Goal: Task Accomplishment & Management: Use online tool/utility

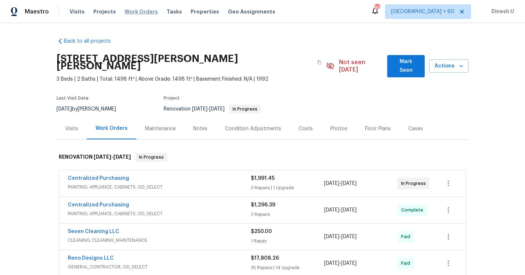
click at [140, 13] on span "Work Orders" at bounding box center [141, 11] width 33 height 7
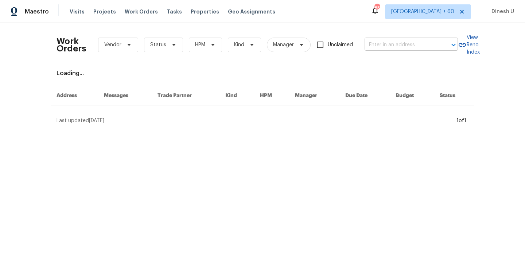
click at [386, 43] on input "text" at bounding box center [400, 44] width 73 height 11
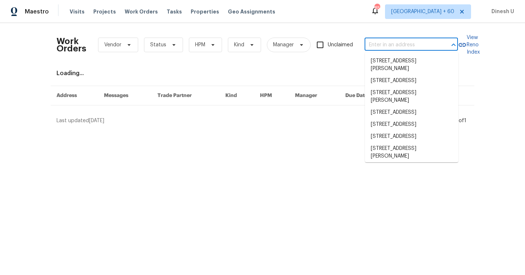
paste input "[STREET_ADDRESS]"
type input "[STREET_ADDRESS]"
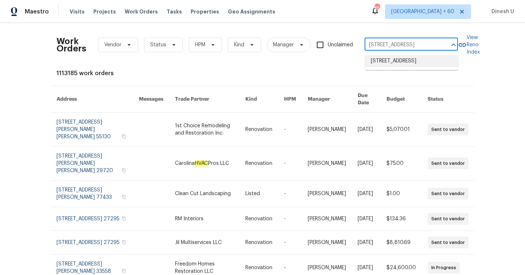
click at [382, 59] on li "[STREET_ADDRESS]" at bounding box center [411, 61] width 93 height 12
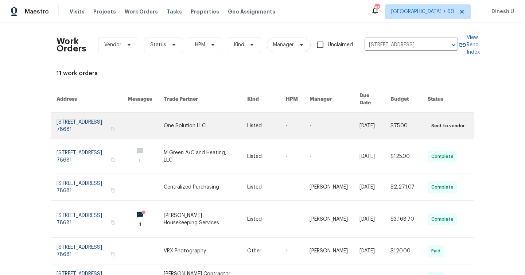
click at [69, 113] on link at bounding box center [91, 126] width 71 height 26
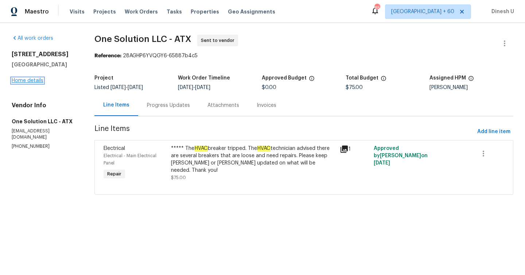
click at [21, 79] on link "Home details" at bounding box center [28, 80] width 32 height 5
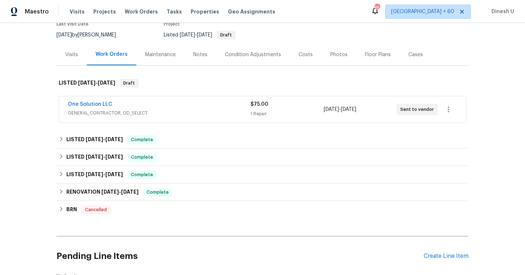
scroll to position [70, 0]
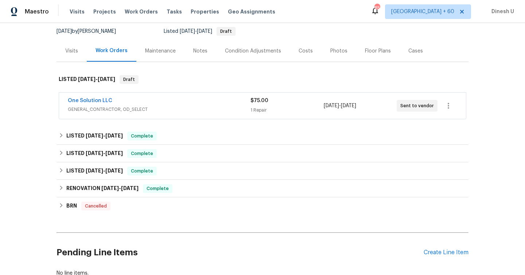
click at [251, 110] on div "1 Repair" at bounding box center [286, 109] width 73 height 7
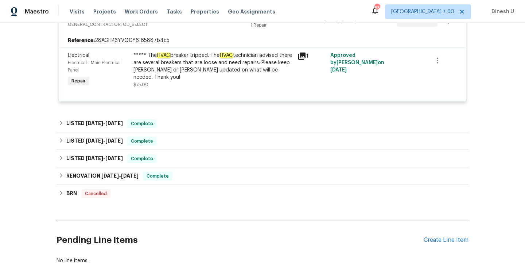
scroll to position [180, 0]
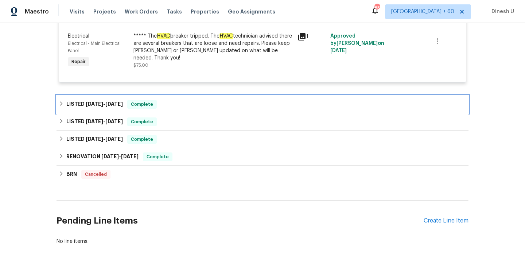
click at [98, 102] on span "[DATE]" at bounding box center [94, 103] width 17 height 5
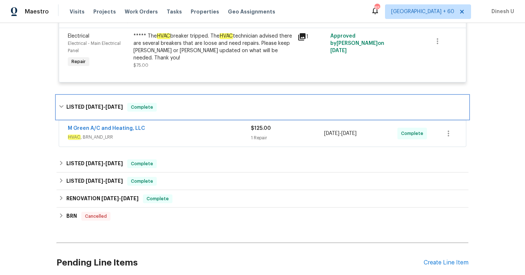
scroll to position [215, 0]
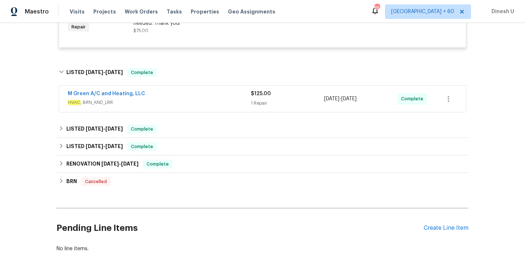
click at [258, 102] on div "1 Repair" at bounding box center [287, 102] width 73 height 7
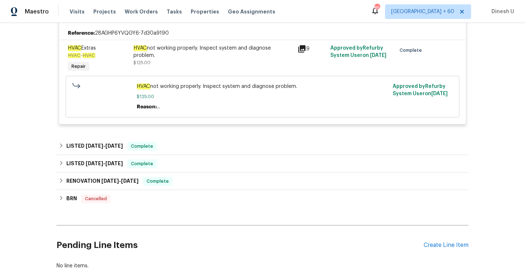
scroll to position [312, 0]
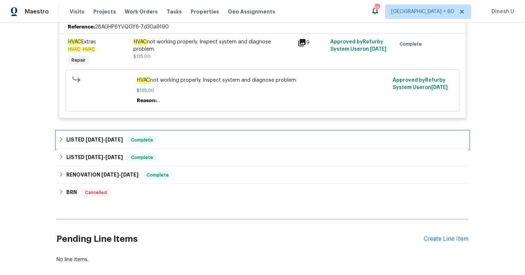
click at [113, 137] on h6 "LISTED [DATE] - [DATE]" at bounding box center [94, 140] width 56 height 9
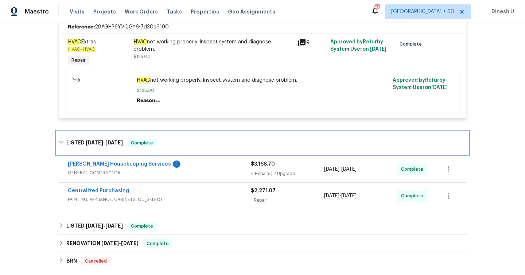
scroll to position [346, 0]
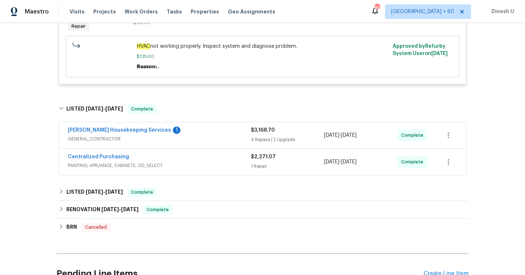
click at [260, 137] on div "4 Repairs | 2 Upgrade" at bounding box center [287, 139] width 73 height 7
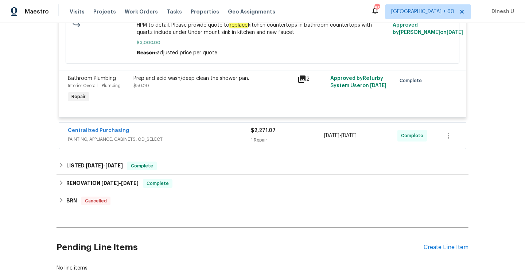
scroll to position [783, 0]
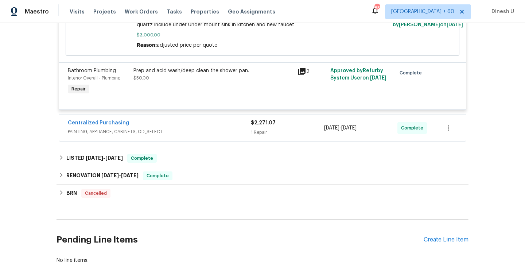
click at [260, 136] on div "1 Repair" at bounding box center [287, 132] width 73 height 7
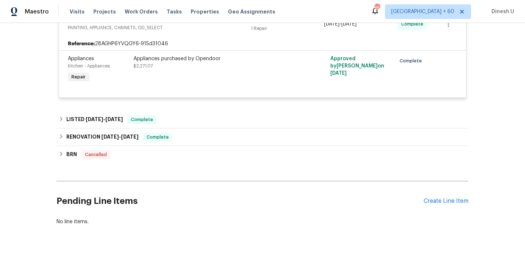
scroll to position [897, 0]
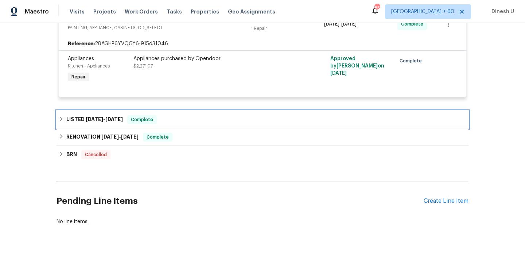
click at [120, 117] on span "[DATE]" at bounding box center [113, 119] width 17 height 5
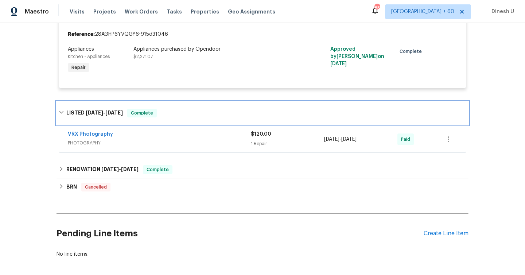
scroll to position [924, 0]
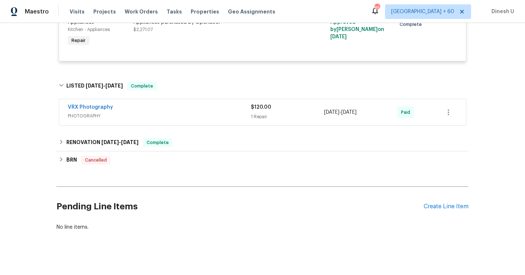
click at [251, 120] on div "1 Repair" at bounding box center [287, 116] width 73 height 7
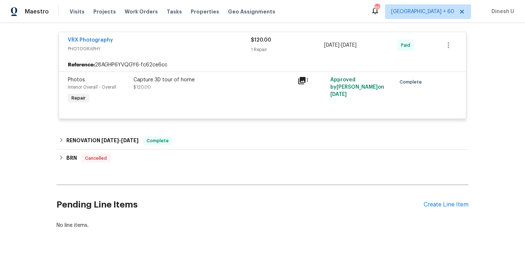
scroll to position [1010, 0]
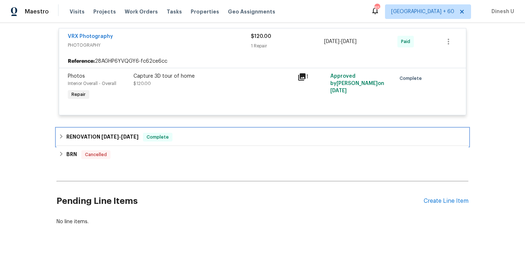
click at [144, 134] on div "RENOVATION [DATE] - [DATE] Complete" at bounding box center [262, 137] width 407 height 9
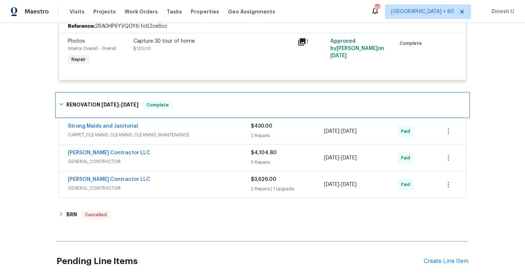
scroll to position [1036, 0]
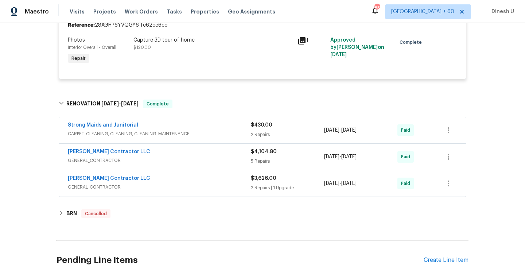
click at [258, 138] on div "2 Repairs" at bounding box center [287, 134] width 73 height 7
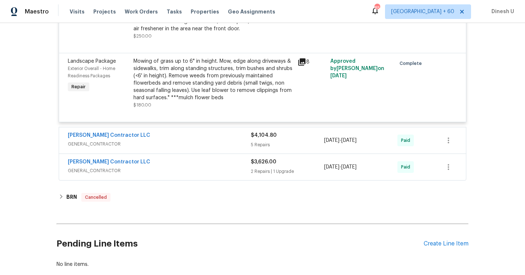
scroll to position [1329, 0]
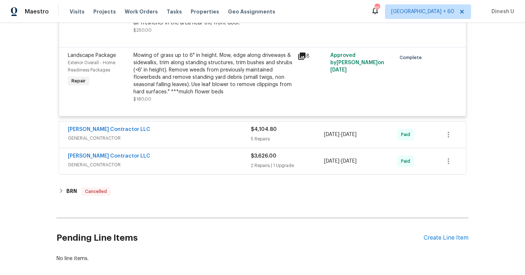
click at [255, 143] on div "$4,104.80 5 Repairs" at bounding box center [287, 134] width 73 height 17
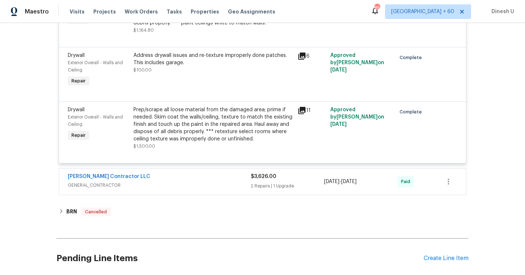
scroll to position [1633, 0]
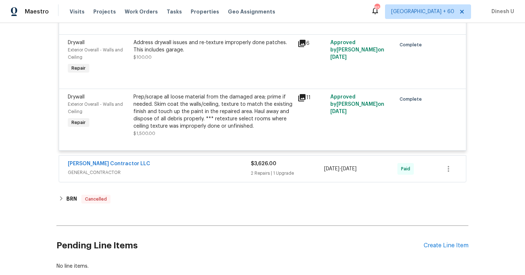
click at [270, 177] on div "2 Repairs | 1 Upgrade" at bounding box center [287, 172] width 73 height 7
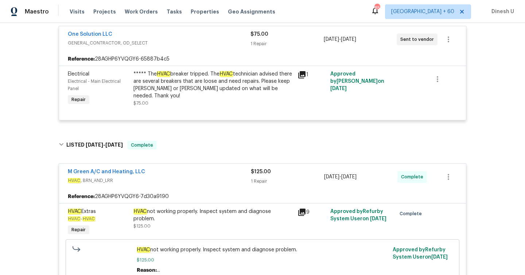
scroll to position [128, 0]
